Goal: Find specific page/section: Find specific page/section

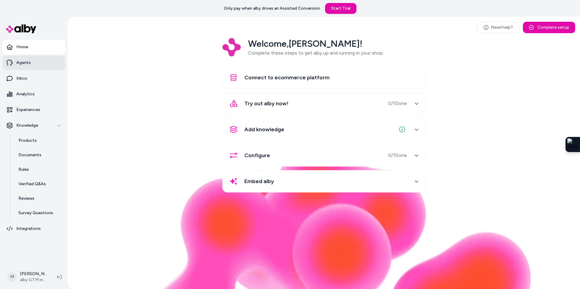
click at [30, 69] on link "Agents" at bounding box center [33, 63] width 63 height 14
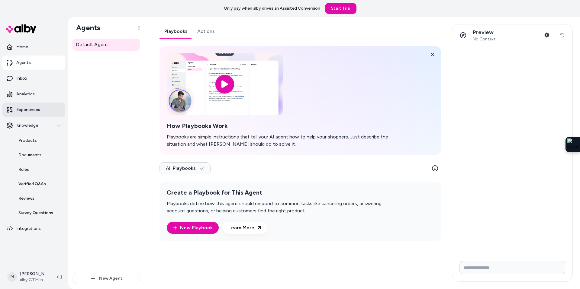
click at [34, 111] on p "Experiences" at bounding box center [28, 110] width 24 height 6
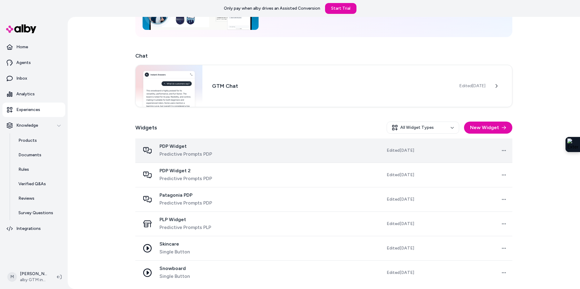
scroll to position [82, 0]
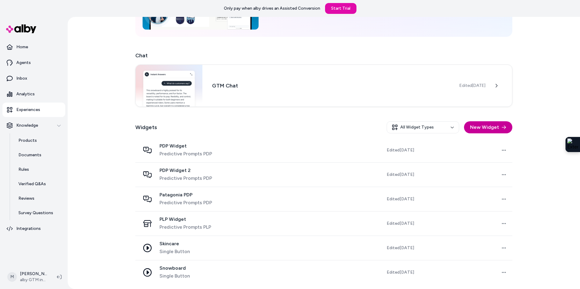
click at [501, 128] on icon "button" at bounding box center [503, 127] width 5 height 5
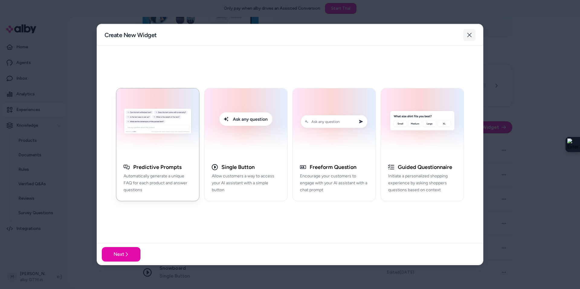
click at [471, 38] on button "Close" at bounding box center [469, 35] width 12 height 12
